Goal: Transaction & Acquisition: Subscribe to service/newsletter

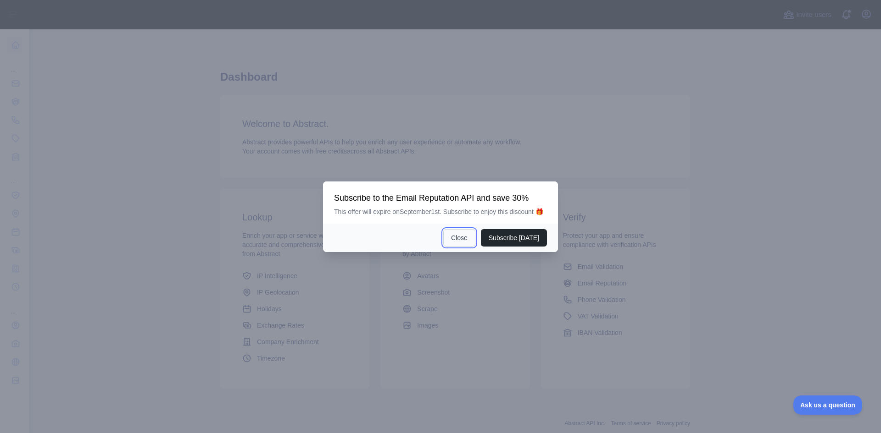
click at [460, 237] on button "Close" at bounding box center [459, 237] width 32 height 17
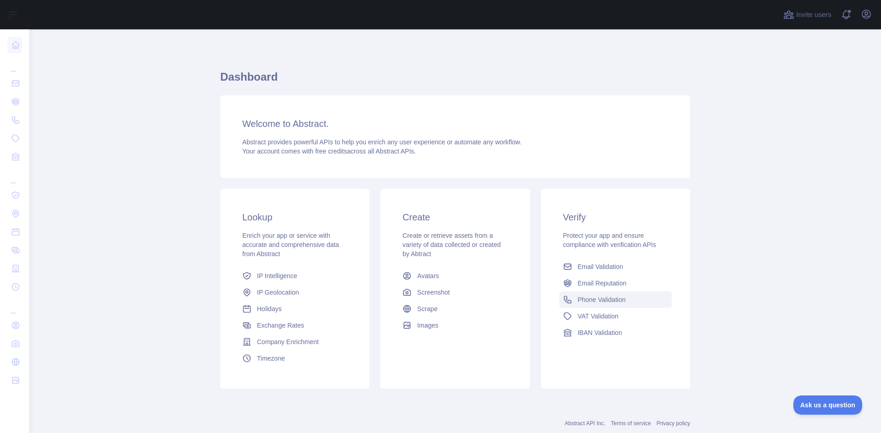
click at [605, 303] on span "Phone Validation" at bounding box center [601, 299] width 48 height 9
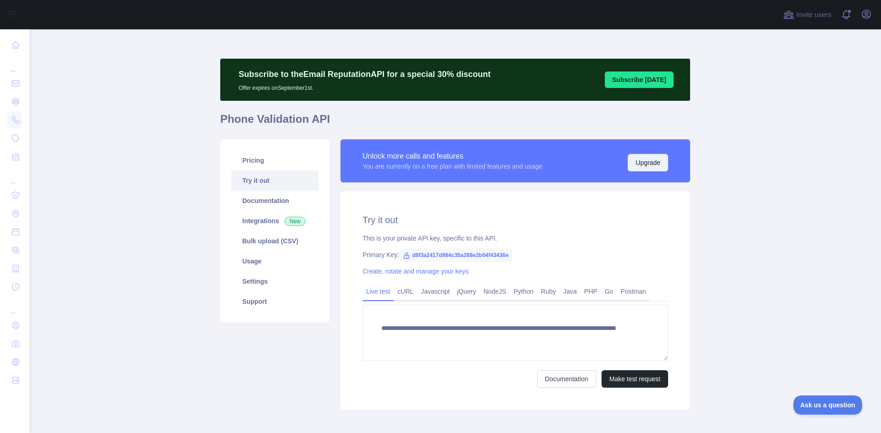
click at [639, 163] on button "Upgrade" at bounding box center [647, 162] width 40 height 17
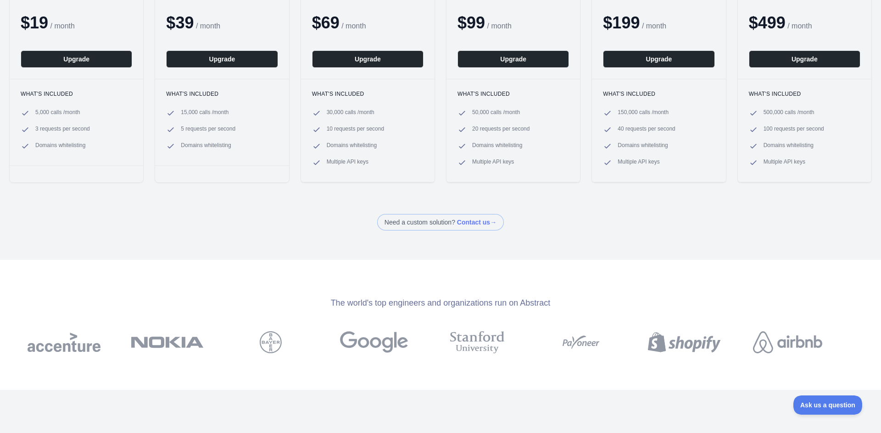
scroll to position [46, 0]
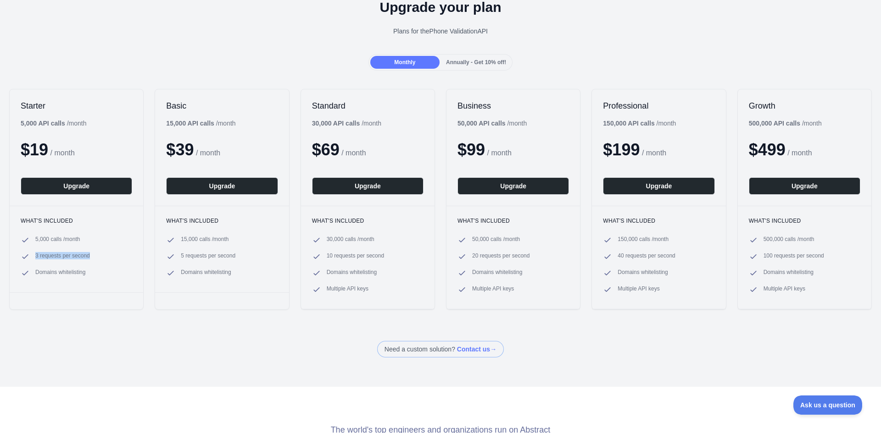
drag, startPoint x: 34, startPoint y: 258, endPoint x: 91, endPoint y: 257, distance: 56.4
click at [91, 257] on li "3 requests per second" at bounding box center [76, 256] width 111 height 9
drag, startPoint x: 324, startPoint y: 239, endPoint x: 374, endPoint y: 242, distance: 50.6
click at [374, 242] on li "30,000 calls / month" at bounding box center [367, 240] width 111 height 9
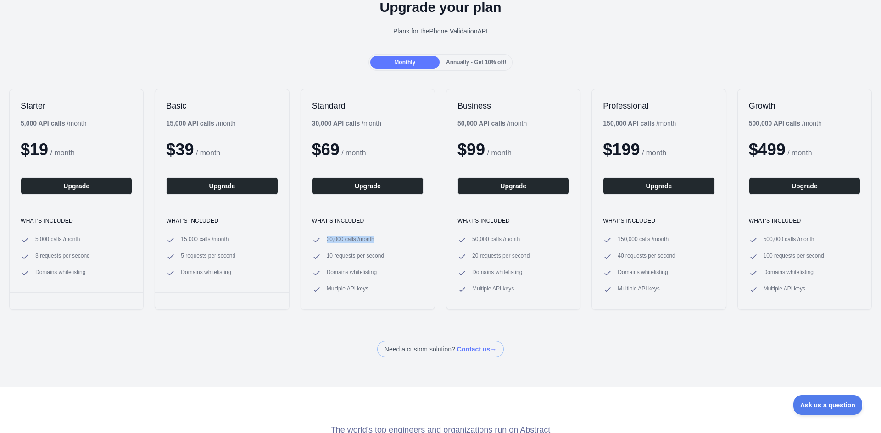
click at [375, 242] on li "30,000 calls / month" at bounding box center [367, 240] width 111 height 9
drag, startPoint x: 361, startPoint y: 260, endPoint x: 342, endPoint y: 270, distance: 20.7
click at [361, 262] on ul "30,000 calls / month 10 requests per second Domains whitelisting Multiple API k…" at bounding box center [367, 265] width 111 height 59
click at [323, 260] on li "10 requests per second" at bounding box center [367, 256] width 111 height 9
drag, startPoint x: 324, startPoint y: 256, endPoint x: 380, endPoint y: 261, distance: 56.1
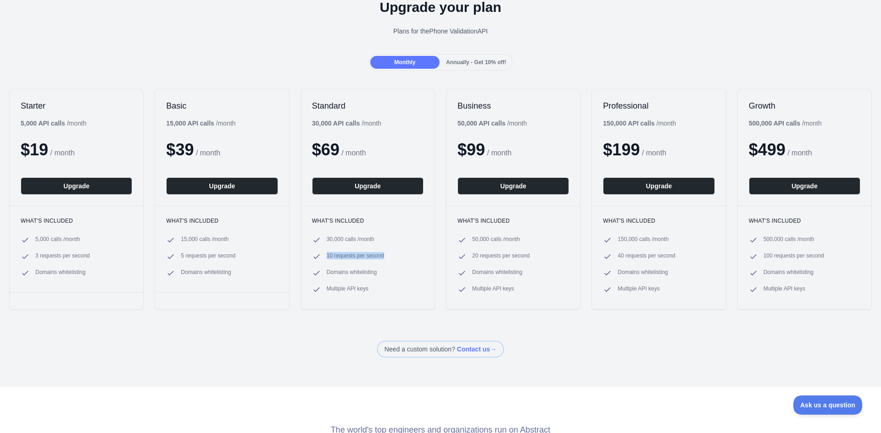
click at [380, 261] on span "10 requests per second" at bounding box center [355, 256] width 57 height 9
click at [380, 260] on span "10 requests per second" at bounding box center [355, 256] width 57 height 9
click at [378, 260] on span "10 requests per second" at bounding box center [355, 256] width 57 height 9
drag, startPoint x: 322, startPoint y: 240, endPoint x: 374, endPoint y: 240, distance: 51.4
click at [374, 240] on li "30,000 calls / month" at bounding box center [367, 240] width 111 height 9
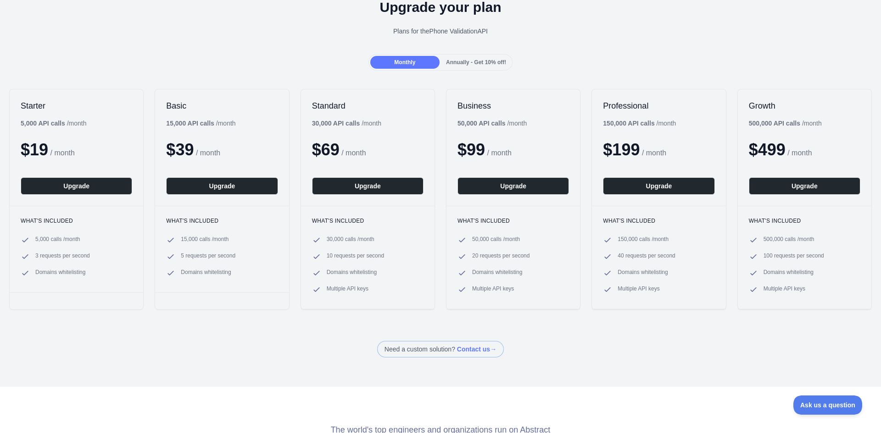
click at [358, 266] on ul "30,000 calls / month 10 requests per second Domains whitelisting Multiple API k…" at bounding box center [367, 265] width 111 height 59
drag, startPoint x: 326, startPoint y: 259, endPoint x: 382, endPoint y: 259, distance: 55.5
click at [382, 259] on li "10 requests per second" at bounding box center [367, 256] width 111 height 9
click at [371, 274] on span "Domains whitelisting" at bounding box center [352, 273] width 50 height 9
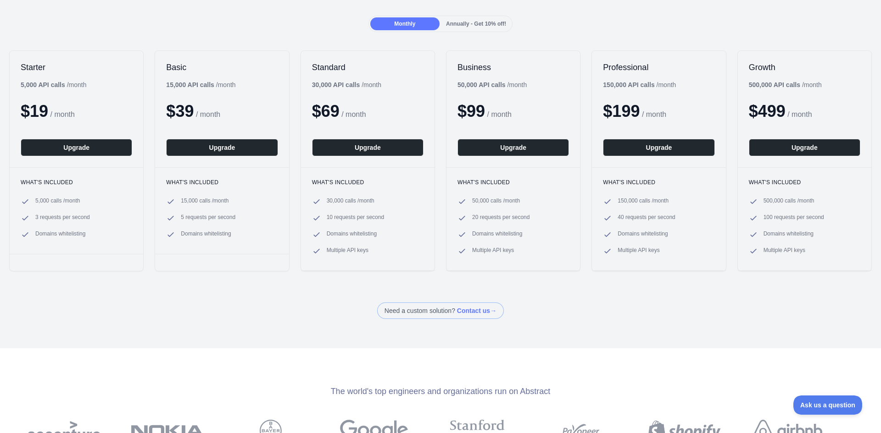
scroll to position [138, 0]
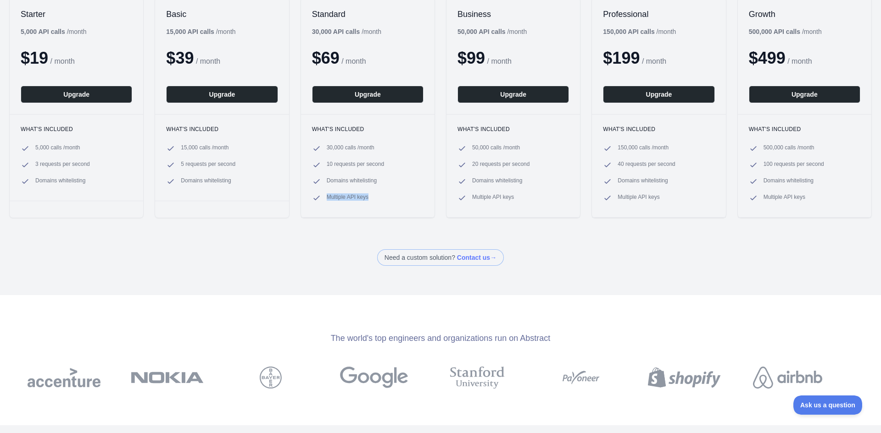
drag, startPoint x: 322, startPoint y: 197, endPoint x: 391, endPoint y: 197, distance: 69.3
click at [391, 197] on li "Multiple API keys" at bounding box center [367, 198] width 111 height 9
click at [389, 197] on li "Multiple API keys" at bounding box center [367, 198] width 111 height 9
drag, startPoint x: 352, startPoint y: 170, endPoint x: 328, endPoint y: 167, distance: 23.7
click at [348, 169] on ul "30,000 calls / month 10 requests per second Domains whitelisting Multiple API k…" at bounding box center [367, 173] width 111 height 59
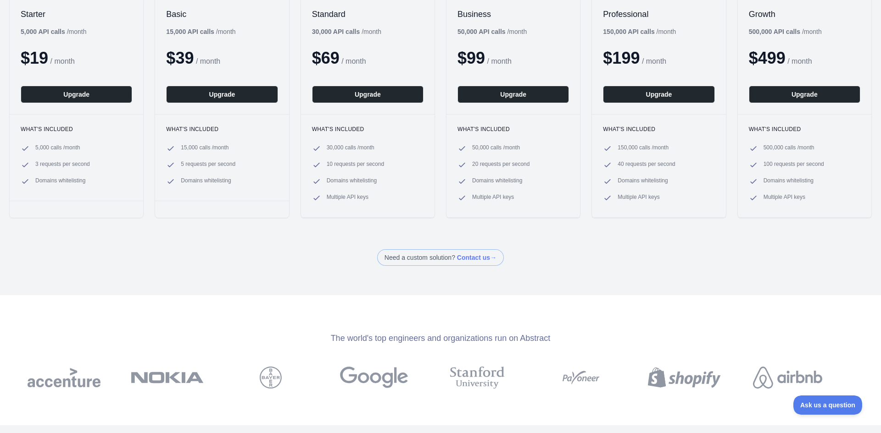
click at [327, 163] on span "10 requests per second" at bounding box center [355, 165] width 57 height 9
drag, startPoint x: 325, startPoint y: 163, endPoint x: 406, endPoint y: 162, distance: 81.2
click at [406, 162] on li "10 requests per second" at bounding box center [367, 165] width 111 height 9
click at [390, 166] on li "10 requests per second" at bounding box center [367, 165] width 111 height 9
click at [338, 198] on span "Multiple API keys" at bounding box center [348, 198] width 42 height 9
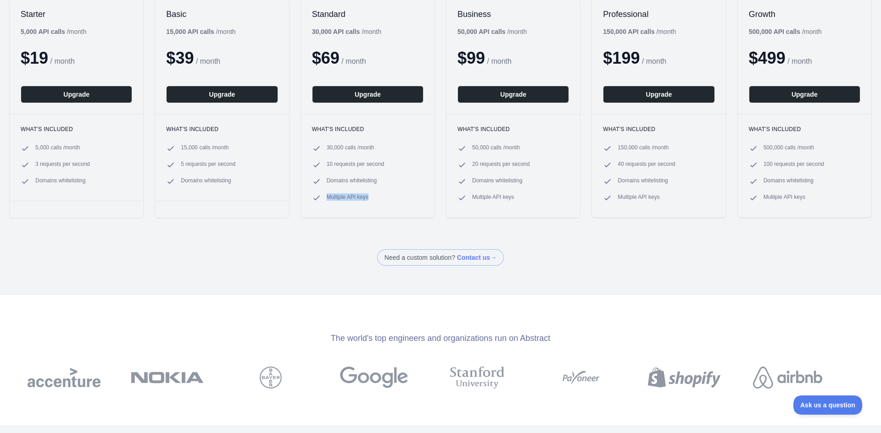
drag, startPoint x: 327, startPoint y: 199, endPoint x: 383, endPoint y: 195, distance: 57.0
click at [383, 195] on li "Multiple API keys" at bounding box center [367, 198] width 111 height 9
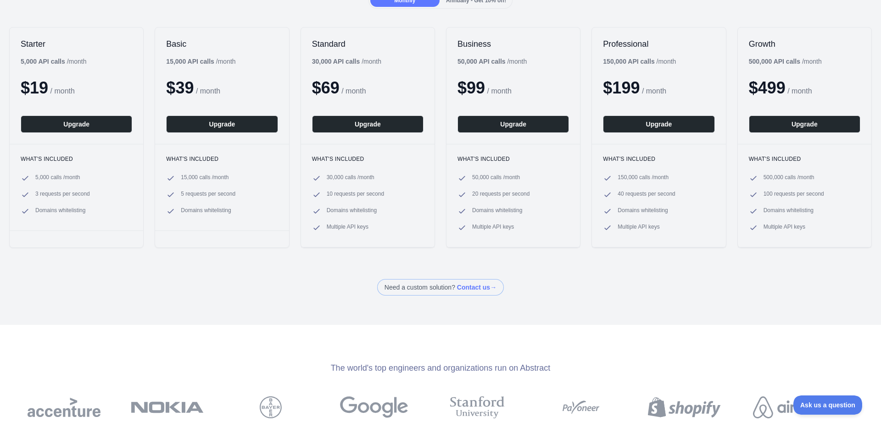
scroll to position [92, 0]
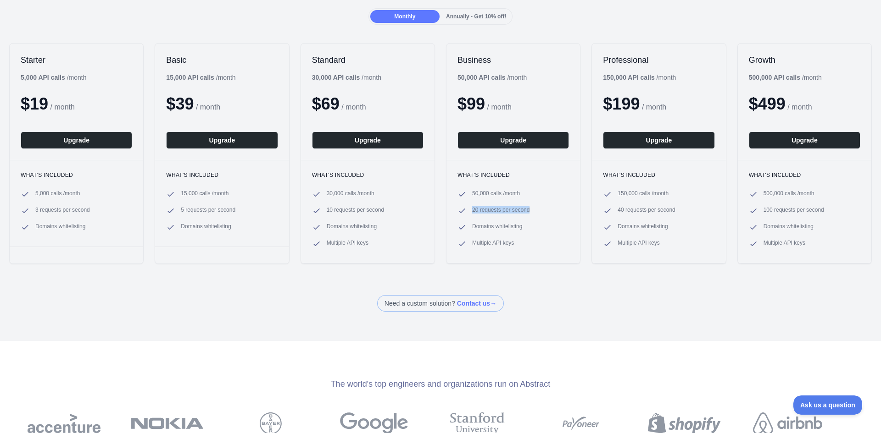
drag, startPoint x: 505, startPoint y: 209, endPoint x: 533, endPoint y: 212, distance: 28.1
click at [533, 212] on li "20 requests per second" at bounding box center [512, 210] width 111 height 9
click at [534, 211] on li "20 requests per second" at bounding box center [512, 210] width 111 height 9
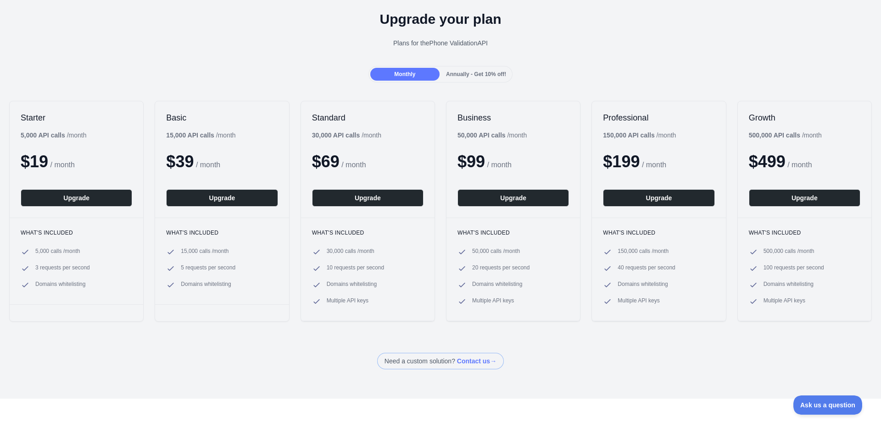
scroll to position [0, 0]
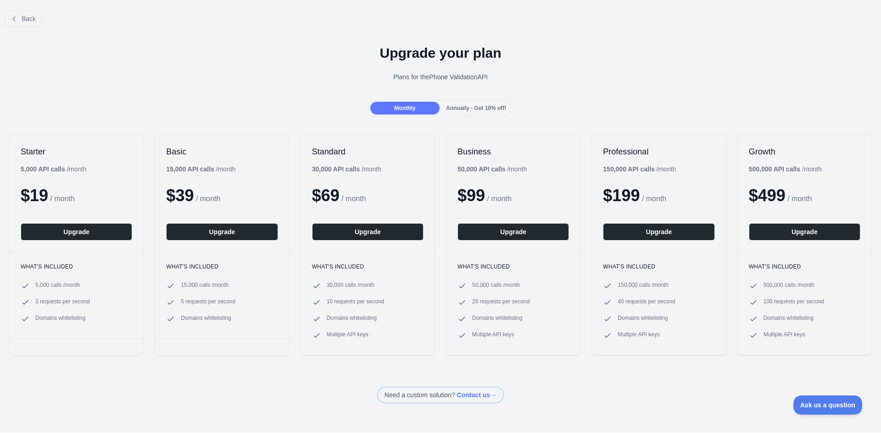
click at [441, 110] on div "Annually - Get 10% off!" at bounding box center [475, 108] width 69 height 13
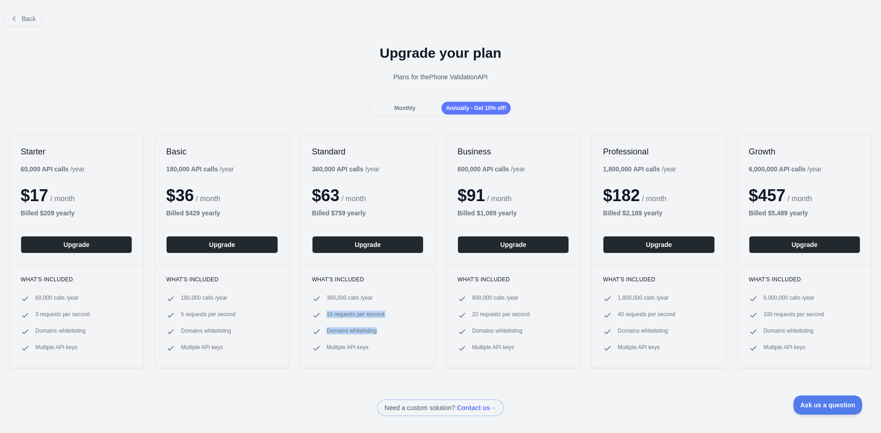
drag, startPoint x: 325, startPoint y: 314, endPoint x: 389, endPoint y: 328, distance: 64.9
click at [389, 328] on ul "360,000 calls / year 10 requests per second Domains whitelisting Multiple API k…" at bounding box center [367, 323] width 111 height 59
click at [389, 328] on li "Domains whitelisting" at bounding box center [367, 332] width 111 height 9
drag, startPoint x: 338, startPoint y: 297, endPoint x: 396, endPoint y: 297, distance: 58.3
click at [396, 297] on li "360,000 calls / year" at bounding box center [367, 298] width 111 height 9
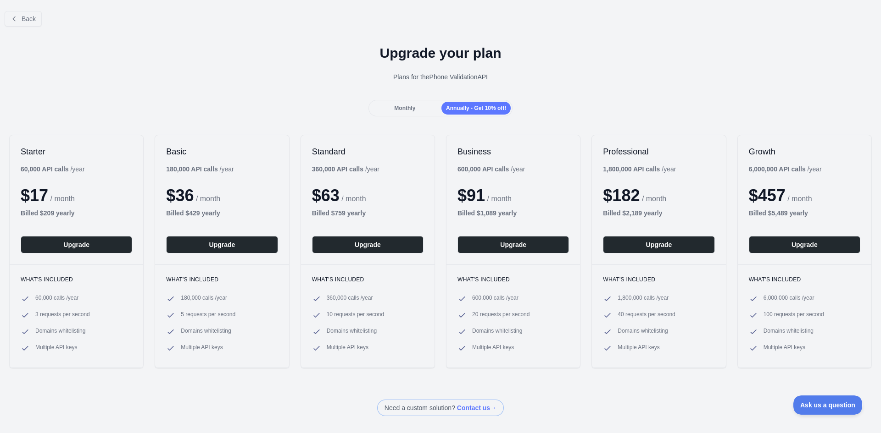
click at [390, 305] on ul "360,000 calls / year 10 requests per second Domains whitelisting Multiple API k…" at bounding box center [367, 323] width 111 height 59
